Goal: Information Seeking & Learning: Check status

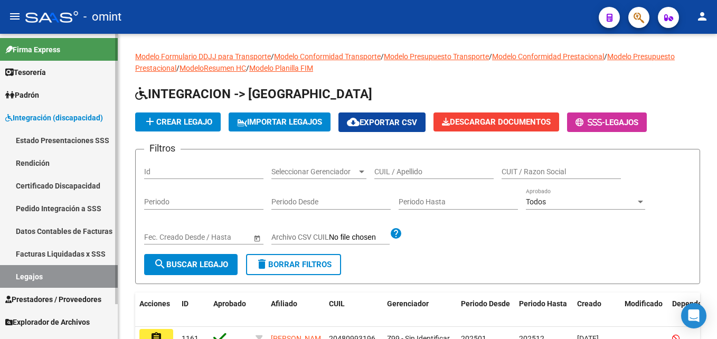
scroll to position [325, 0]
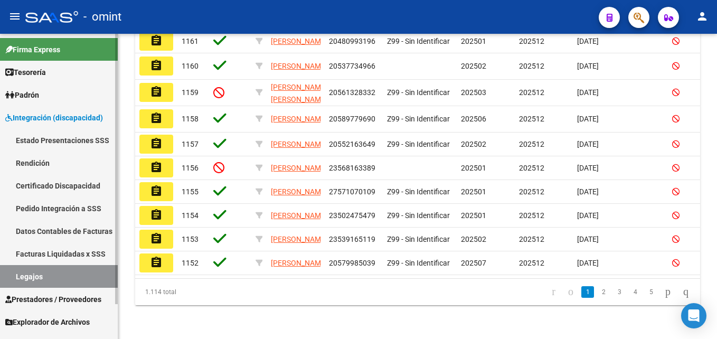
click at [38, 272] on link "Legajos" at bounding box center [59, 276] width 118 height 23
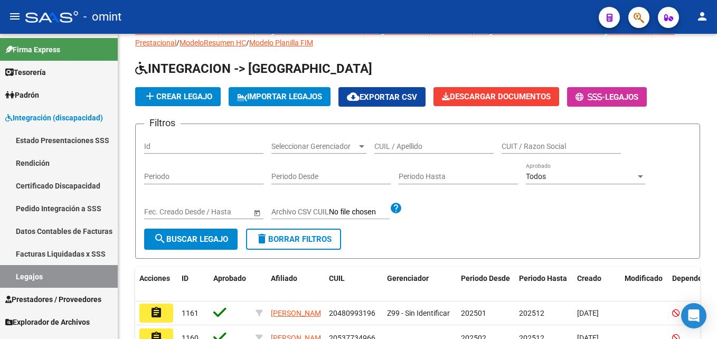
scroll to position [8, 0]
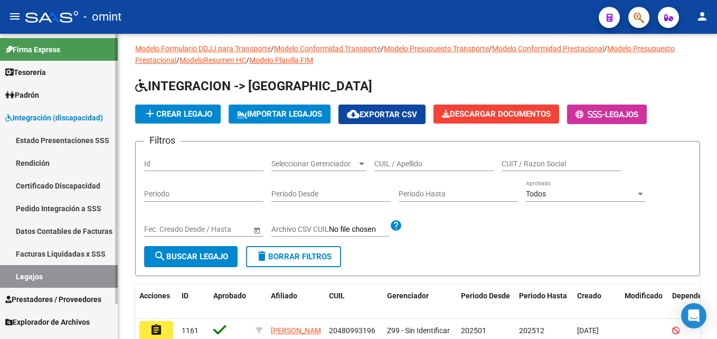
click at [57, 276] on link "Legajos" at bounding box center [59, 276] width 118 height 23
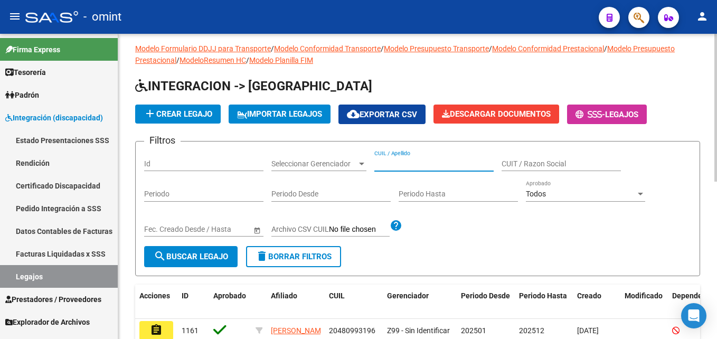
click at [409, 163] on input "CUIL / Apellido" at bounding box center [433, 163] width 119 height 9
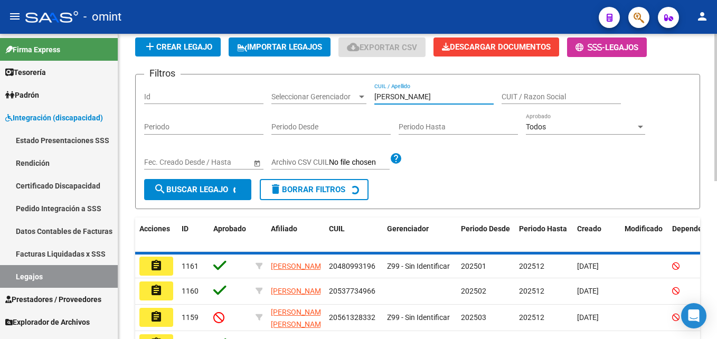
scroll to position [87, 0]
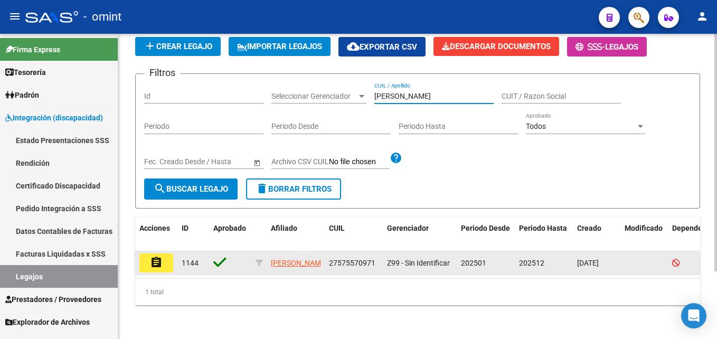
type input "[PERSON_NAME]"
click at [158, 256] on mat-icon "assignment" at bounding box center [156, 262] width 13 height 13
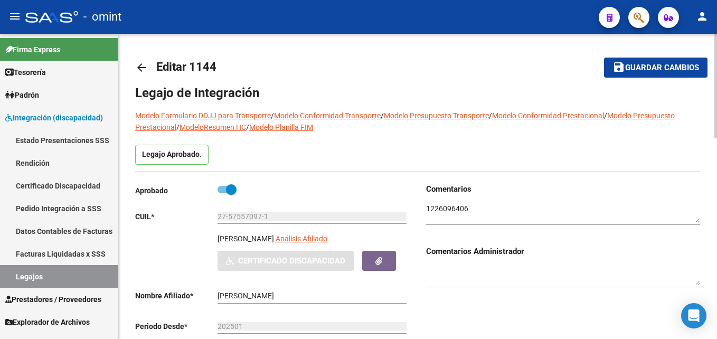
click at [452, 207] on textarea at bounding box center [563, 213] width 274 height 20
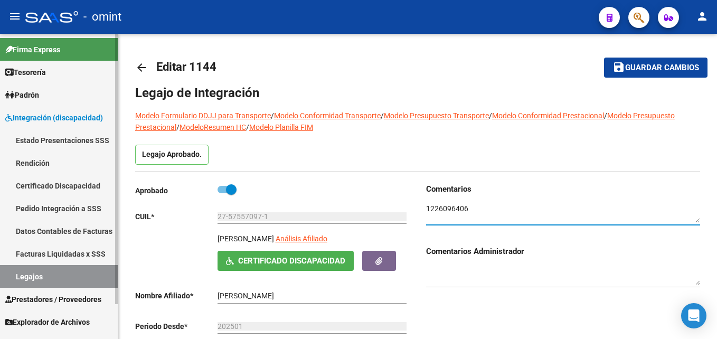
click at [69, 273] on link "Legajos" at bounding box center [59, 276] width 118 height 23
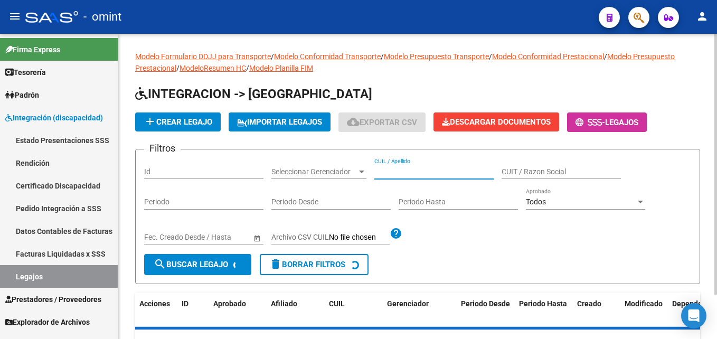
click at [402, 171] on input "CUIL / Apellido" at bounding box center [433, 171] width 119 height 9
paste input "[PERSON_NAME]"
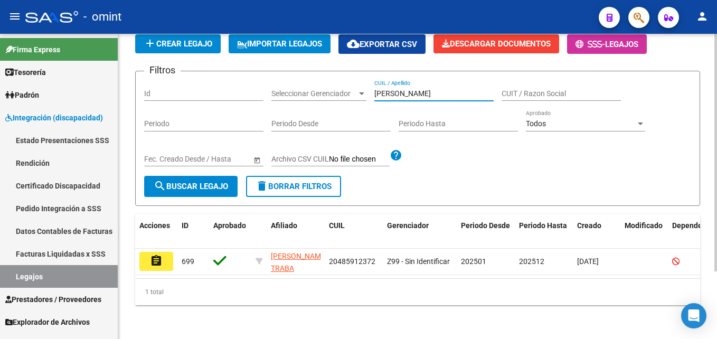
scroll to position [87, 0]
type input "[PERSON_NAME]"
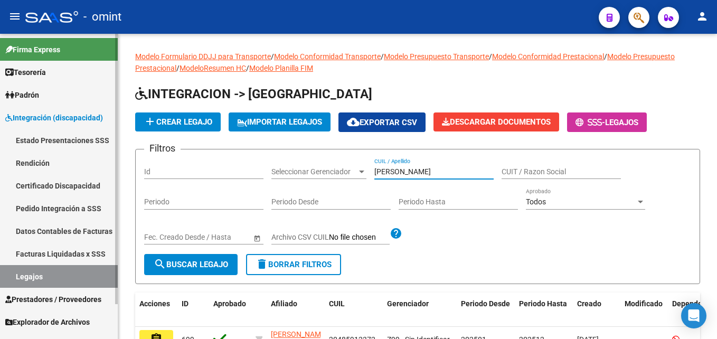
click at [63, 249] on link "Facturas Liquidadas x SSS" at bounding box center [59, 253] width 118 height 23
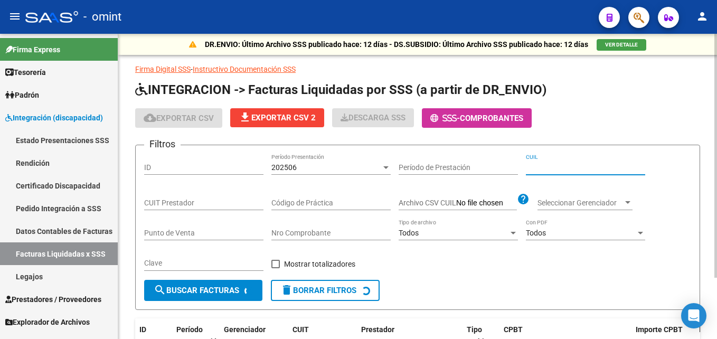
click at [560, 163] on input "CUIL" at bounding box center [585, 167] width 119 height 9
paste input "20-48591237-2"
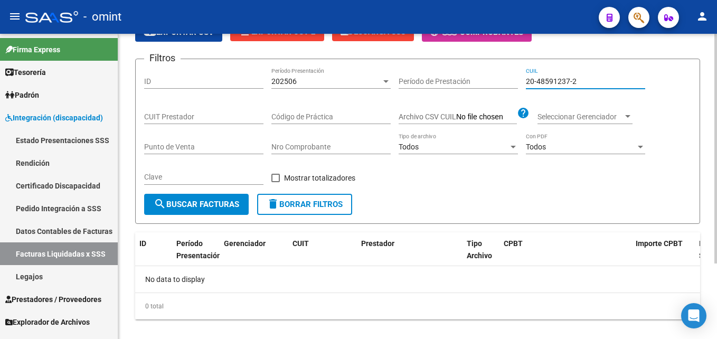
scroll to position [100, 0]
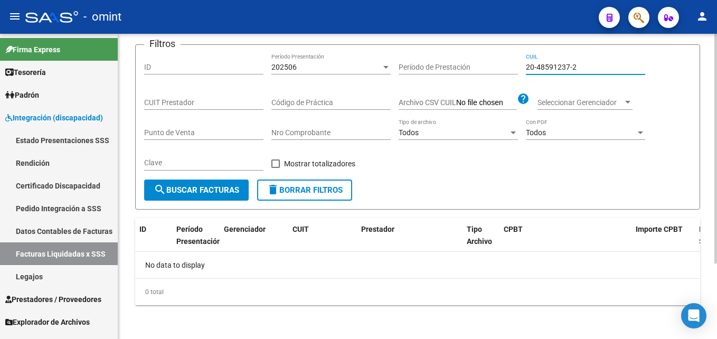
type input "20-48591237-2"
click at [320, 63] on div "202506" at bounding box center [326, 67] width 110 height 9
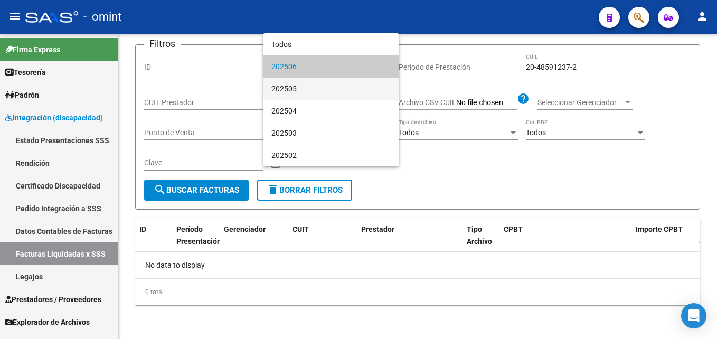
click at [300, 88] on span "202505" at bounding box center [330, 89] width 119 height 22
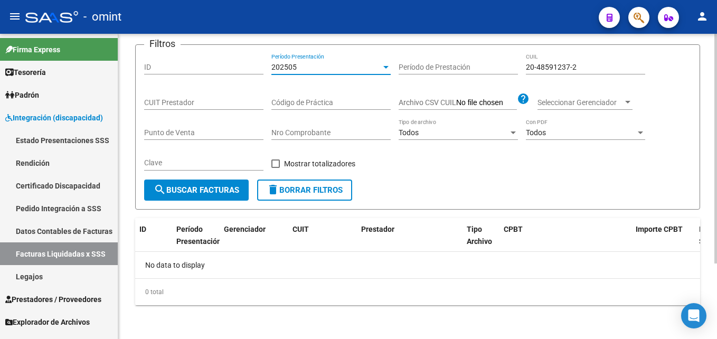
click at [225, 191] on span "search Buscar Facturas" at bounding box center [197, 190] width 86 height 10
click at [306, 68] on div "202505" at bounding box center [326, 67] width 110 height 9
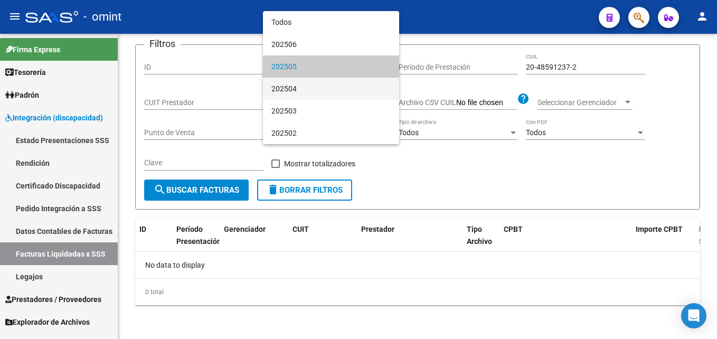
click at [303, 91] on span "202504" at bounding box center [330, 89] width 119 height 22
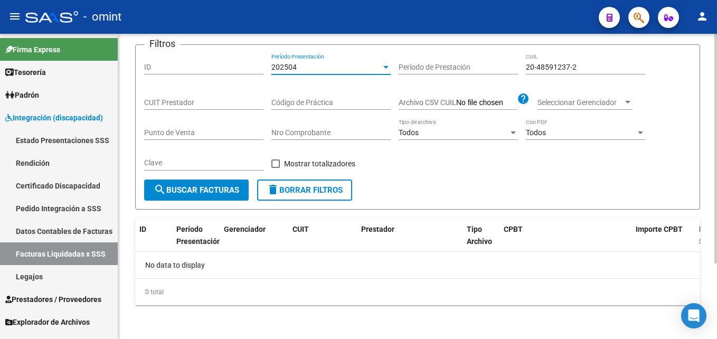
click at [210, 199] on button "search Buscar Facturas" at bounding box center [196, 190] width 105 height 21
click at [319, 87] on div "Filtros ID 202504 Período Presentación Período de Prestación 20-48591237-2 CUIL…" at bounding box center [417, 116] width 547 height 126
